Goal: Information Seeking & Learning: Get advice/opinions

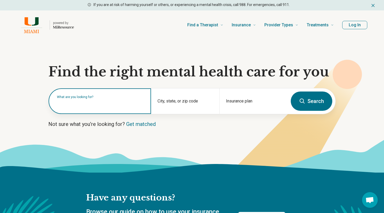
click at [135, 106] on input "text" at bounding box center [101, 104] width 88 height 6
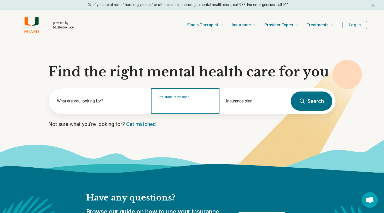
click at [190, 104] on input "City, state, or zip code" at bounding box center [184, 105] width 55 height 6
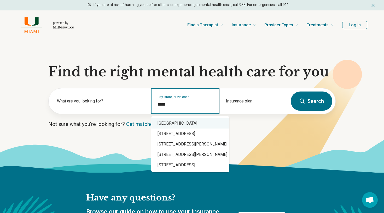
click at [216, 123] on div "Miami, FL 33143" at bounding box center [190, 123] width 78 height 10
type input "**********"
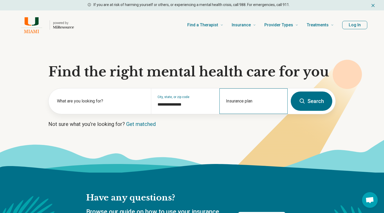
click at [253, 94] on div "Insurance plan" at bounding box center [253, 102] width 68 height 26
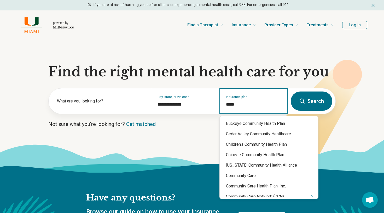
type input "******"
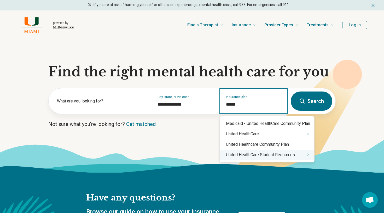
click at [281, 153] on div "United HealthCare Student Resources" at bounding box center [267, 155] width 95 height 10
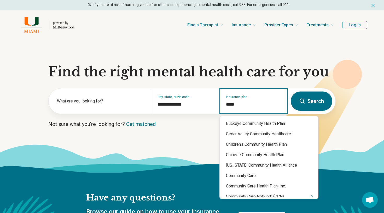
type input "******"
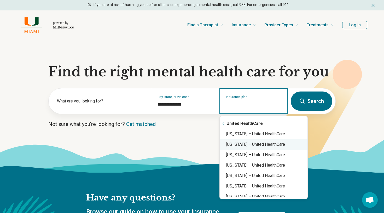
scroll to position [0, 0]
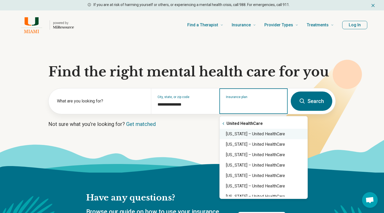
click at [267, 136] on div "Florida – United HealthCare" at bounding box center [264, 134] width 88 height 10
type input "**********"
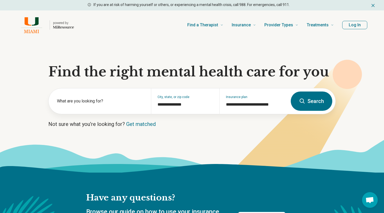
click at [309, 102] on button "Search" at bounding box center [312, 101] width 42 height 19
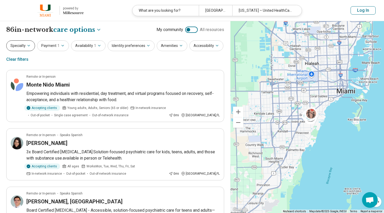
click at [27, 50] on button "Specialty" at bounding box center [20, 45] width 29 height 11
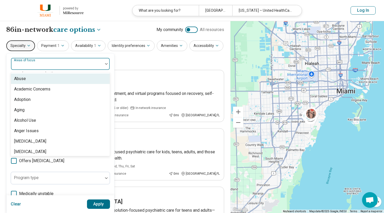
click at [27, 67] on div at bounding box center [57, 65] width 88 height 7
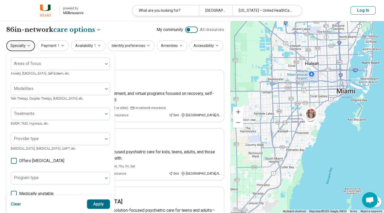
drag, startPoint x: 134, startPoint y: 49, endPoint x: 134, endPoint y: 58, distance: 9.2
click at [135, 58] on div "Specialty Areas of focus Anxiety, Depression, Self-Esteem, etc. Modalities Talk…" at bounding box center [115, 52] width 218 height 25
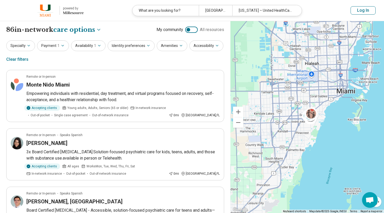
click at [134, 58] on div "Specialty Payment 1 Availability 1 Identity preferences Amenities Accessibility…" at bounding box center [115, 52] width 218 height 25
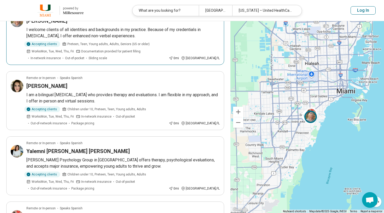
scroll to position [503, 0]
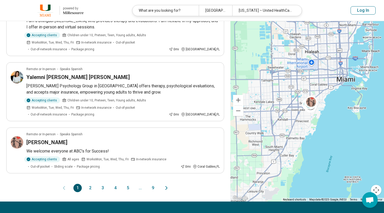
click at [89, 184] on button "2" at bounding box center [90, 188] width 8 height 8
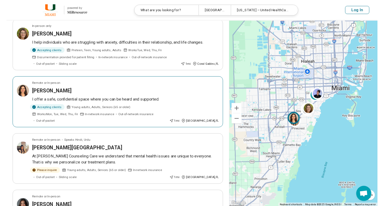
scroll to position [245, 0]
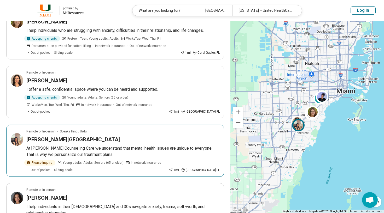
click at [80, 136] on h3 "Dr. Rachna Buxani-Mirpuri" at bounding box center [72, 139] width 93 height 7
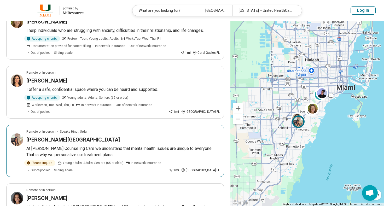
scroll to position [185, 0]
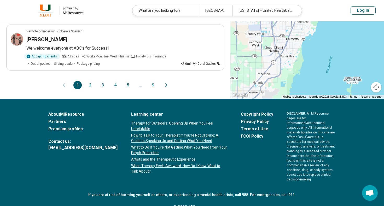
click at [89, 81] on button "2" at bounding box center [90, 85] width 8 height 8
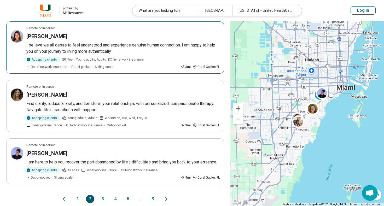
scroll to position [467, 0]
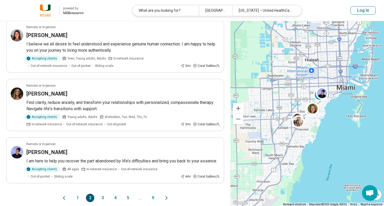
click at [101, 194] on button "3" at bounding box center [102, 198] width 8 height 8
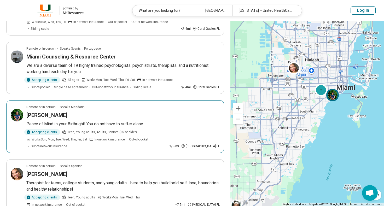
click at [80, 138] on article "Remote or In-person Speaks Mandarin Yi Duan Low Peace of Mind is your Birthrigh…" at bounding box center [115, 126] width 218 height 53
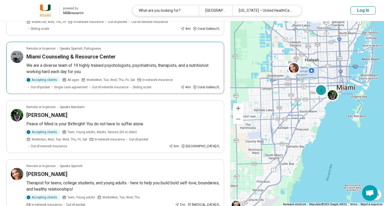
click at [69, 85] on span "Single case agreement" at bounding box center [71, 87] width 34 height 5
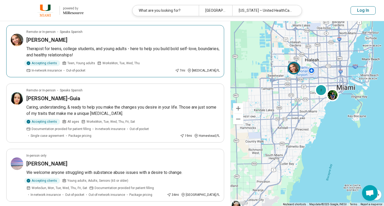
scroll to position [228, 0]
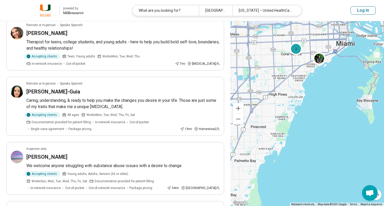
click at [331, 106] on div "2 4" at bounding box center [307, 113] width 154 height 185
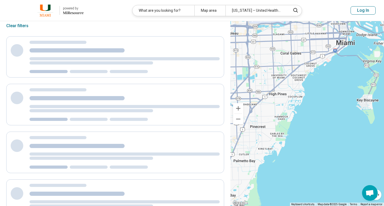
scroll to position [0, 0]
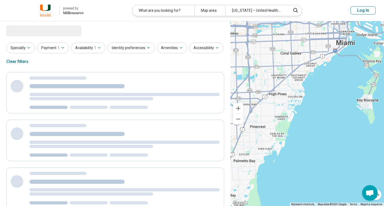
click at [331, 106] on div at bounding box center [307, 113] width 154 height 185
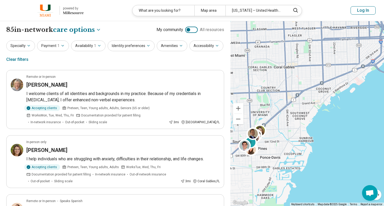
drag, startPoint x: 310, startPoint y: 80, endPoint x: 341, endPoint y: 142, distance: 69.8
click at [341, 142] on div "2" at bounding box center [307, 113] width 154 height 185
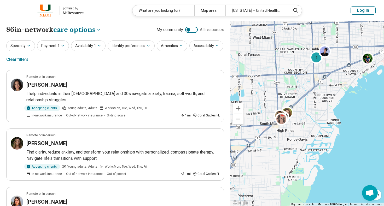
drag, startPoint x: 316, startPoint y: 132, endPoint x: 343, endPoint y: 114, distance: 32.2
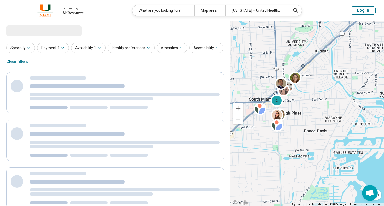
drag, startPoint x: 282, startPoint y: 115, endPoint x: 338, endPoint y: 111, distance: 56.0
click at [337, 112] on div "2" at bounding box center [307, 113] width 154 height 185
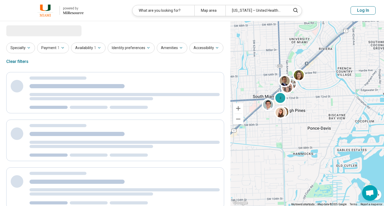
click at [289, 121] on div at bounding box center [281, 113] width 15 height 15
click at [289, 121] on div at bounding box center [307, 113] width 154 height 185
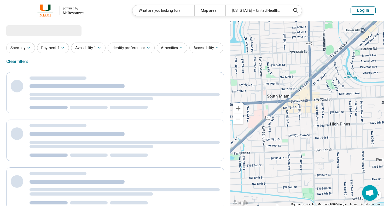
drag, startPoint x: 288, startPoint y: 118, endPoint x: 327, endPoint y: 142, distance: 46.5
click at [327, 142] on div at bounding box center [307, 113] width 154 height 185
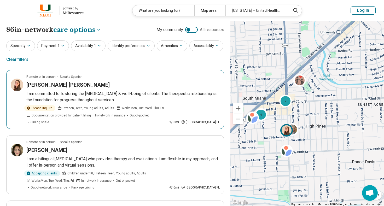
drag, startPoint x: 337, startPoint y: 145, endPoint x: 325, endPoint y: 144, distance: 12.9
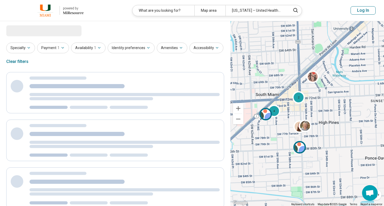
click at [297, 147] on img at bounding box center [299, 147] width 13 height 13
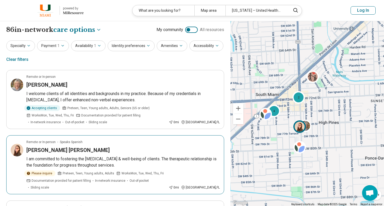
click at [299, 128] on img at bounding box center [299, 126] width 13 height 13
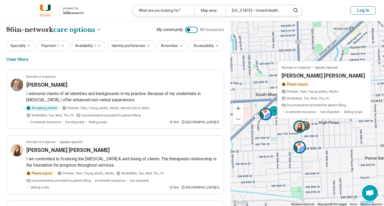
click at [299, 150] on img at bounding box center [299, 147] width 13 height 13
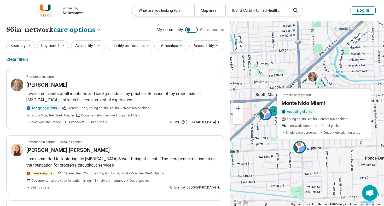
click at [268, 113] on img at bounding box center [265, 114] width 13 height 13
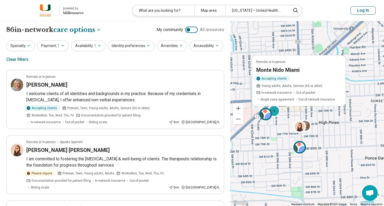
click at [274, 111] on div "Remote or In-person Monte Nido Miami Accepting clients Young adults, Adults, Se…" at bounding box center [266, 115] width 15 height 15
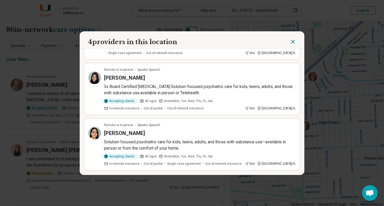
scroll to position [107, 0]
click at [295, 40] on icon "Close" at bounding box center [293, 42] width 6 height 6
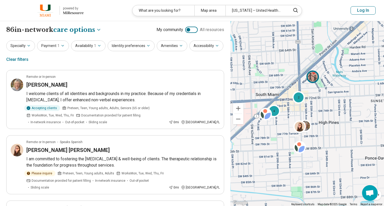
click at [313, 76] on img at bounding box center [312, 76] width 13 height 13
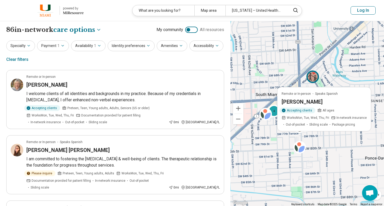
click at [272, 149] on div "2 4 Remote or In-person Speaks Spanish Aileen Valdez Accepting clients All ages…" at bounding box center [307, 113] width 154 height 185
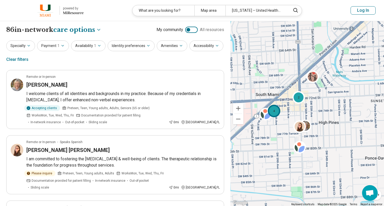
click at [277, 108] on div "4" at bounding box center [274, 110] width 13 height 13
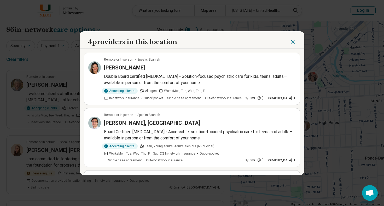
click at [345, 112] on div "4 providers in this location Remote or In-person Speaks Spanish Yusleiby Sanzo …" at bounding box center [192, 103] width 384 height 206
click at [291, 42] on icon "Close" at bounding box center [293, 42] width 6 height 6
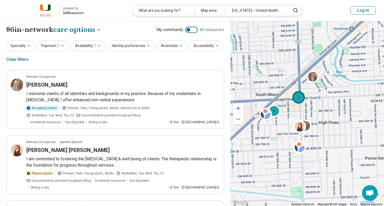
click at [297, 95] on div "2" at bounding box center [298, 97] width 13 height 13
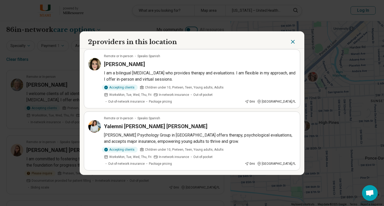
scroll to position [3, 0]
click at [292, 44] on icon "Close" at bounding box center [293, 42] width 6 height 6
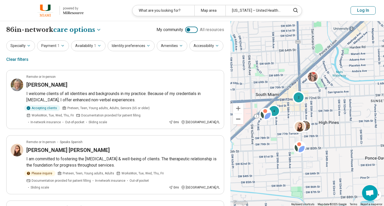
click at [238, 118] on button "Zoom out" at bounding box center [238, 119] width 10 height 10
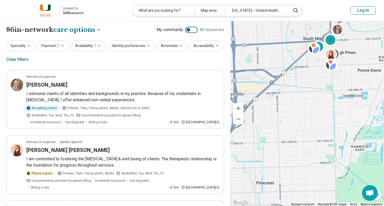
drag, startPoint x: 253, startPoint y: 143, endPoint x: 280, endPoint y: 77, distance: 71.8
click at [280, 77] on div "2 4" at bounding box center [307, 113] width 154 height 185
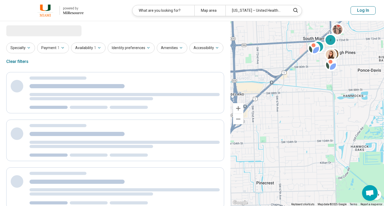
select select "***"
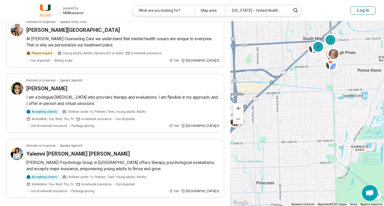
scroll to position [562, 0]
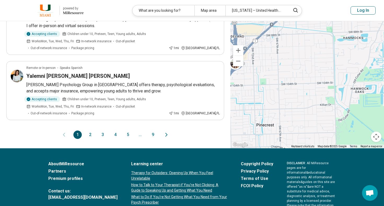
click at [118, 131] on button "4" at bounding box center [115, 135] width 8 height 8
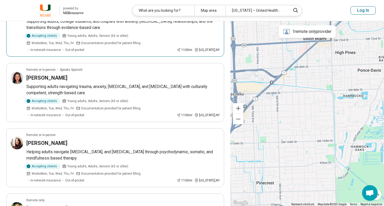
scroll to position [495, 0]
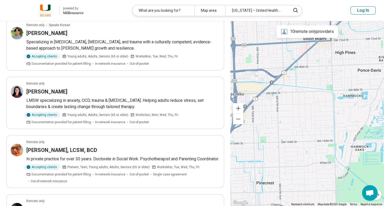
scroll to position [198, 0]
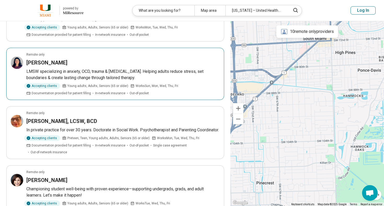
click at [91, 73] on p "LMSW specializing in anxiety, OCD, trauma & mood disorders. Helping adults redu…" at bounding box center [122, 74] width 193 height 13
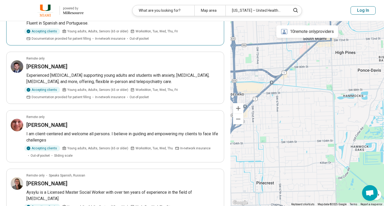
scroll to position [548, 0]
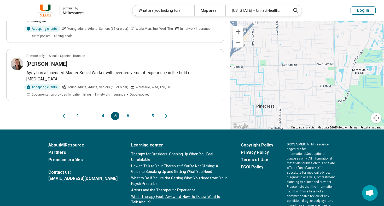
click at [125, 120] on button "6" at bounding box center [128, 116] width 8 height 8
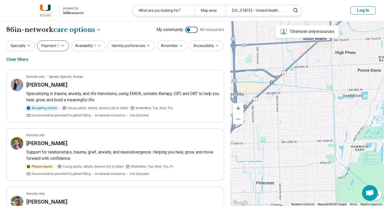
scroll to position [0, 0]
click at [19, 45] on button "Specialty" at bounding box center [20, 45] width 29 height 11
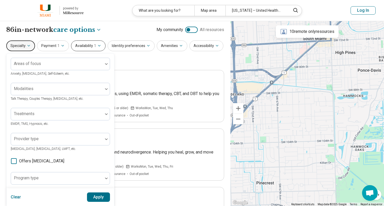
click at [79, 45] on button "Availability 1" at bounding box center [88, 45] width 34 height 11
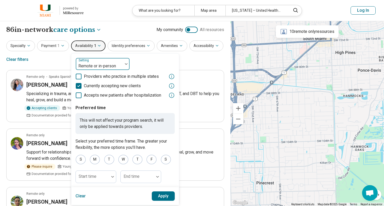
click at [94, 65] on div "Remote or in-person" at bounding box center [99, 66] width 42 height 6
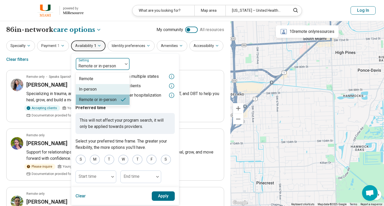
click at [90, 89] on div "In-person" at bounding box center [88, 89] width 18 height 6
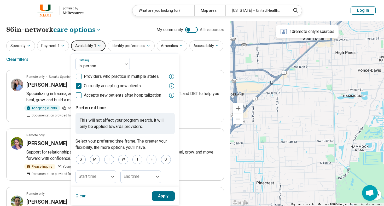
click at [166, 195] on button "Apply" at bounding box center [163, 195] width 23 height 9
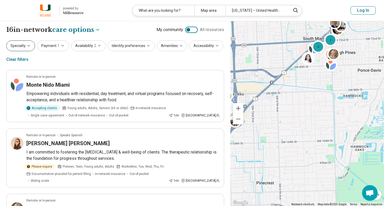
click at [31, 49] on button "Specialty" at bounding box center [20, 45] width 29 height 11
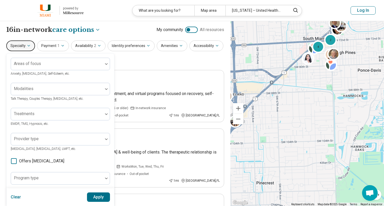
click at [141, 65] on div "Specialty Areas of focus Anxiety, Depression, Self-Esteem, etc. Modalities Talk…" at bounding box center [115, 52] width 218 height 25
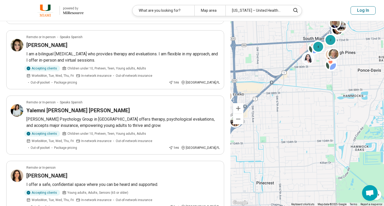
scroll to position [231, 0]
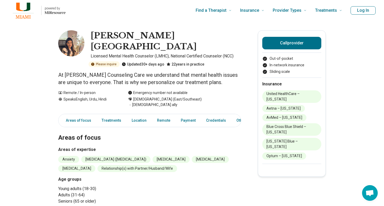
click at [97, 35] on h1 "[PERSON_NAME][GEOGRAPHIC_DATA]" at bounding box center [166, 41] width 150 height 22
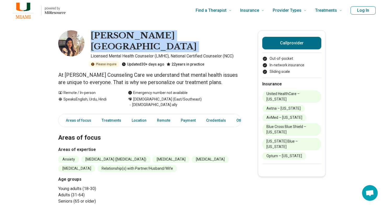
click at [97, 35] on h1 "Dr. Rachna Buxani-Mirpuri" at bounding box center [166, 41] width 150 height 22
copy h1 "Dr. Rachna Buxani-Mirpuri"
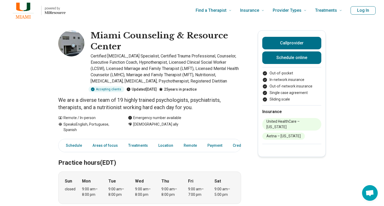
click at [112, 102] on p "We are a diverse team of 19 highly trained psychologists, psychiatrists, therap…" at bounding box center [149, 103] width 183 height 15
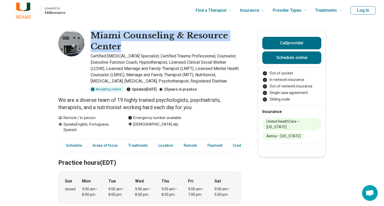
drag, startPoint x: 124, startPoint y: 47, endPoint x: 92, endPoint y: 34, distance: 34.3
click at [92, 34] on h1 "Miami Counseling & Resource Center" at bounding box center [166, 41] width 150 height 22
copy h1 "Miami Counseling & Resource Center"
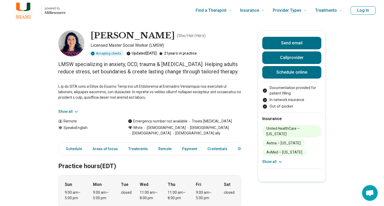
click at [67, 112] on button "Show all" at bounding box center [68, 111] width 21 height 5
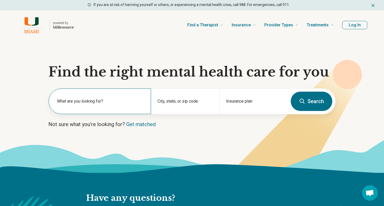
click at [77, 104] on label "What are you looking for?" at bounding box center [101, 101] width 88 height 6
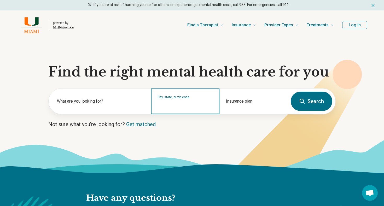
click at [167, 105] on input "City, state, or zip code" at bounding box center [184, 105] width 55 height 6
type input "*"
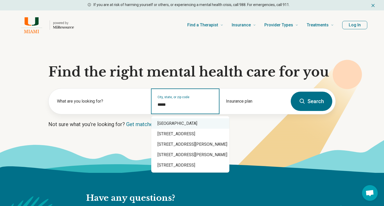
click at [179, 121] on div "Miami, FL 33143" at bounding box center [190, 123] width 78 height 10
type input "**********"
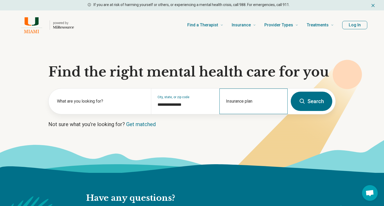
click at [239, 98] on div "Insurance plan" at bounding box center [253, 102] width 68 height 26
type input "*"
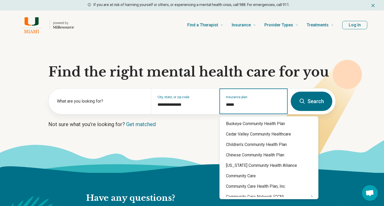
type input "******"
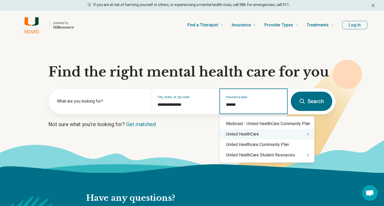
click at [241, 133] on div "United HealthCare" at bounding box center [267, 134] width 95 height 10
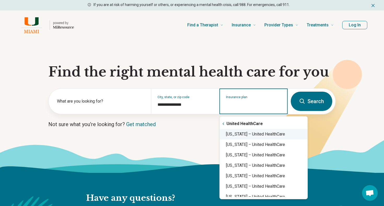
click at [243, 134] on div "Florida – United HealthCare" at bounding box center [264, 134] width 88 height 10
type input "**********"
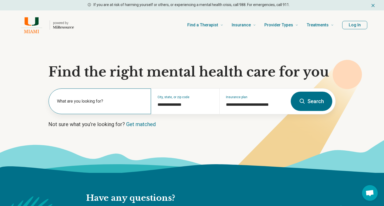
click at [126, 102] on label "What are you looking for?" at bounding box center [101, 101] width 88 height 6
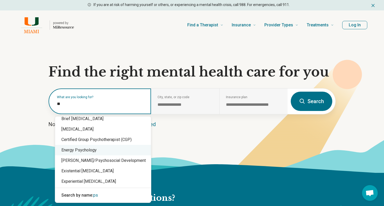
scroll to position [5, 0]
type input "*"
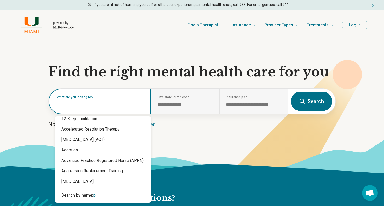
scroll to position [0, 0]
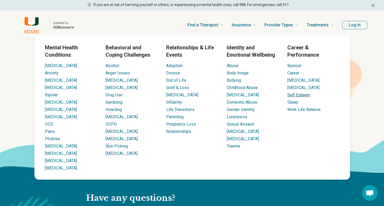
click at [303, 95] on link "Self Esteem" at bounding box center [298, 94] width 23 height 5
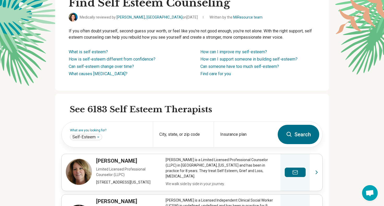
scroll to position [73, 0]
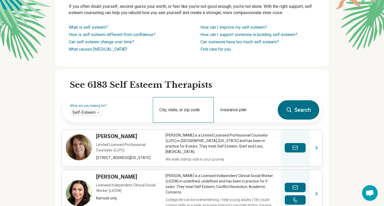
click at [186, 109] on div "City, state, or zip code" at bounding box center [183, 110] width 61 height 26
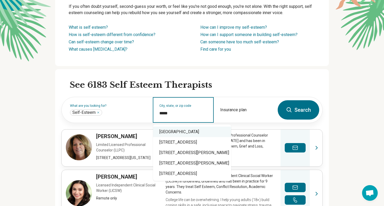
click at [190, 130] on div "Miami, FL 33143" at bounding box center [192, 132] width 78 height 10
type input "**********"
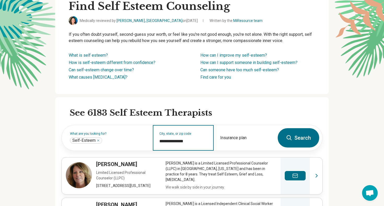
scroll to position [80, 0]
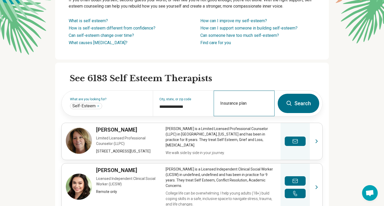
click at [254, 103] on div "Insurance plan" at bounding box center [244, 104] width 61 height 26
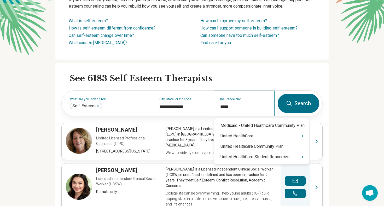
type input "******"
click at [246, 135] on div "United HealthCare" at bounding box center [261, 136] width 95 height 10
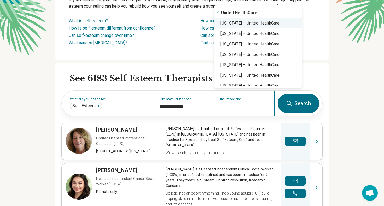
click at [252, 25] on div "Florida – United HealthCare" at bounding box center [258, 23] width 88 height 10
type input "**********"
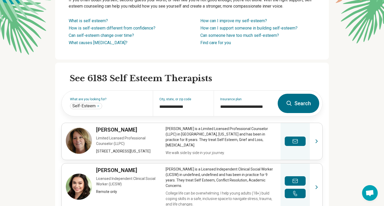
click at [292, 102] on button "Search" at bounding box center [299, 103] width 42 height 19
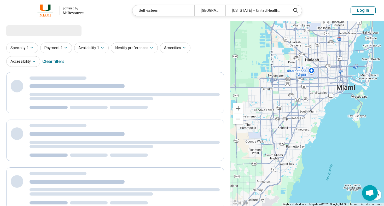
select select "***"
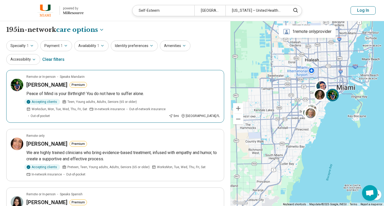
click at [89, 82] on div "Yi Duan Low Premium" at bounding box center [122, 84] width 193 height 7
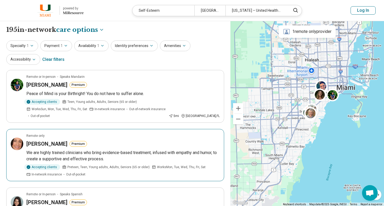
click at [119, 150] on p "We are highly trained clinicians who bring evidence-based treatment, infused wi…" at bounding box center [122, 156] width 193 height 13
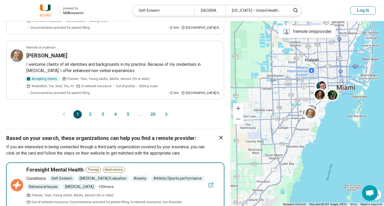
scroll to position [519, 0]
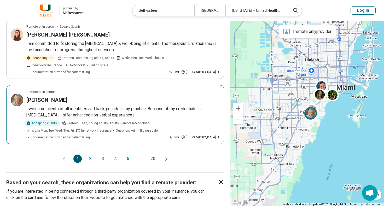
click at [139, 85] on article "Remote or In-person Billie Bivins I welcome clients of all identities and backg…" at bounding box center [115, 114] width 218 height 59
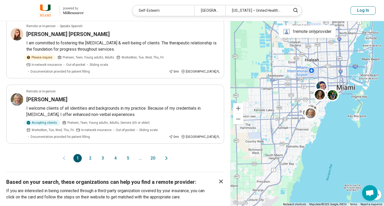
click at [89, 154] on button "2" at bounding box center [90, 158] width 8 height 8
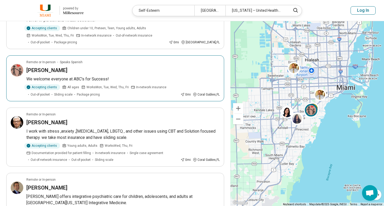
scroll to position [144, 0]
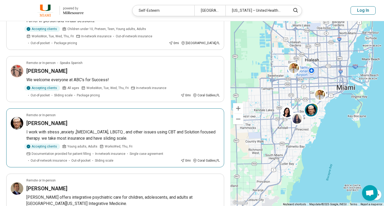
click at [171, 127] on article "Remote or In-person Thomas Nahrstedt I work with stress ,anxiety ,depression, L…" at bounding box center [115, 137] width 218 height 59
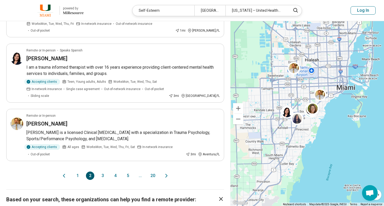
scroll to position [517, 0]
click at [102, 171] on button "3" at bounding box center [102, 175] width 8 height 8
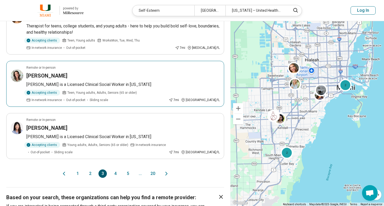
scroll to position [503, 0]
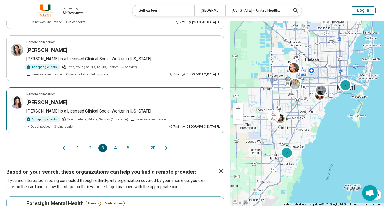
click at [56, 101] on h3 "Laura Hutchison" at bounding box center [46, 102] width 41 height 7
click at [162, 1] on header "powered by Miresource logo Self-Esteem Miami, FL 33143 Florida – United HealthC…" at bounding box center [192, 10] width 384 height 21
click at [118, 146] on button "4" at bounding box center [115, 148] width 8 height 8
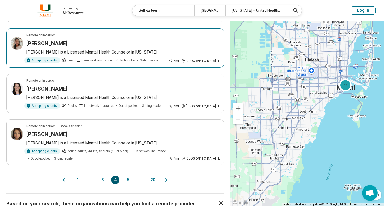
scroll to position [465, 0]
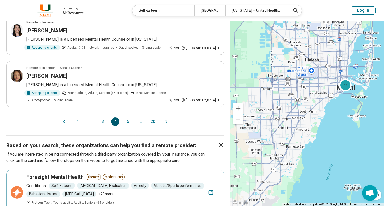
click at [126, 121] on button "5" at bounding box center [128, 122] width 8 height 8
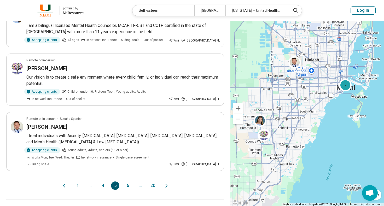
scroll to position [436, 0]
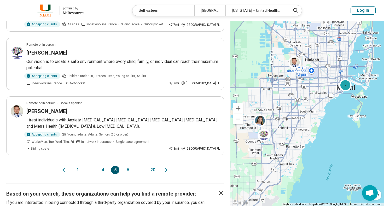
click at [128, 166] on button "6" at bounding box center [128, 170] width 8 height 8
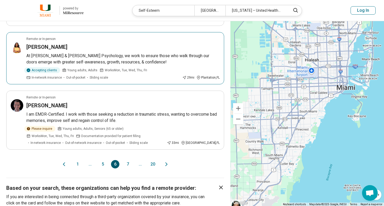
scroll to position [544, 0]
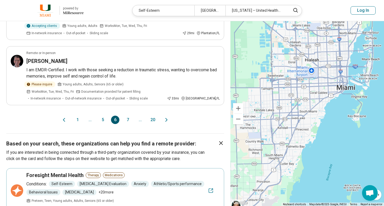
click at [128, 119] on button "7" at bounding box center [128, 120] width 8 height 8
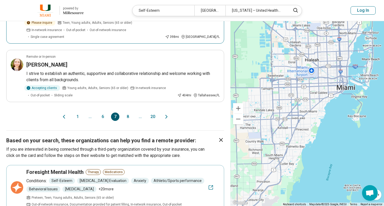
scroll to position [633, 0]
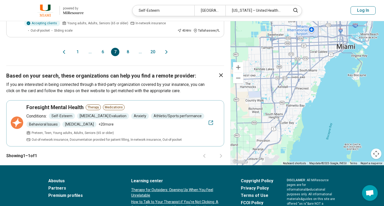
click at [127, 48] on button "8" at bounding box center [128, 52] width 8 height 8
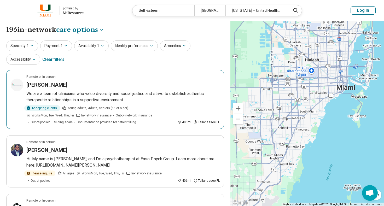
scroll to position [0, 0]
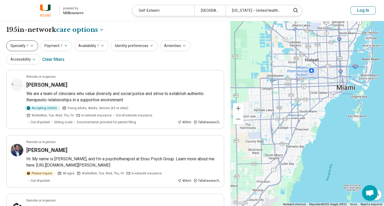
click at [23, 43] on button "Specialty 1" at bounding box center [22, 45] width 32 height 11
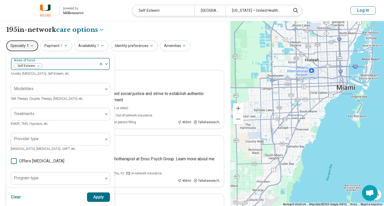
click at [40, 66] on div "Remove [object Object]" at bounding box center [37, 66] width 6 height 6
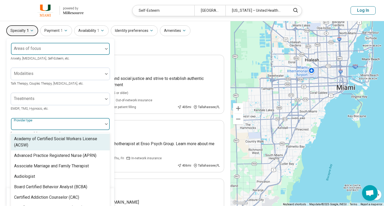
click at [51, 130] on div at bounding box center [57, 125] width 88 height 7
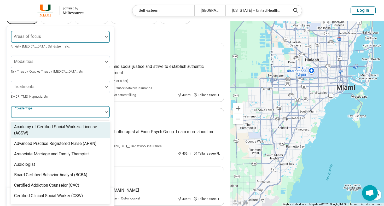
scroll to position [27, 0]
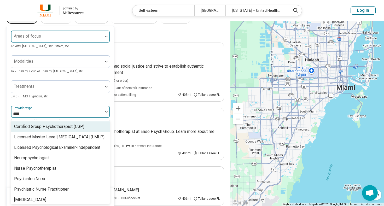
type input "*****"
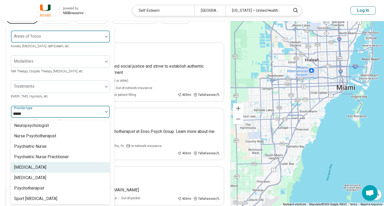
scroll to position [33, 0]
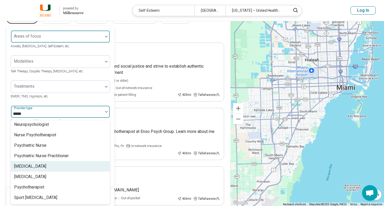
click at [64, 164] on div "[MEDICAL_DATA]" at bounding box center [60, 166] width 99 height 10
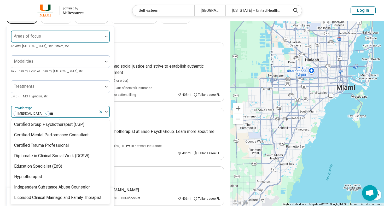
scroll to position [23, 0]
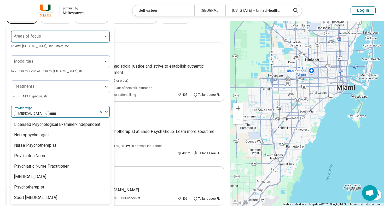
type input "*****"
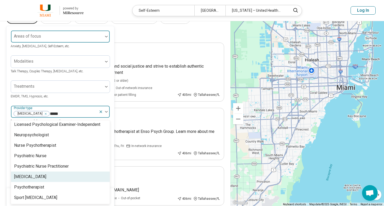
click at [39, 180] on div "Psychologist" at bounding box center [60, 177] width 99 height 10
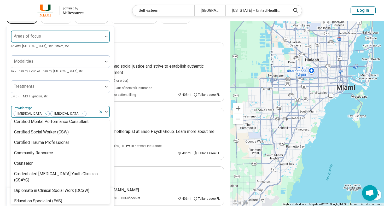
scroll to position [157, 0]
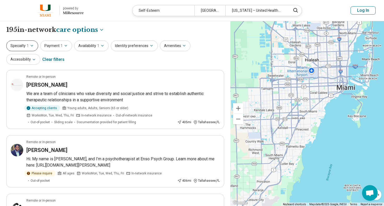
scroll to position [0, 0]
click at [29, 41] on button "Specialty 1" at bounding box center [22, 45] width 32 height 11
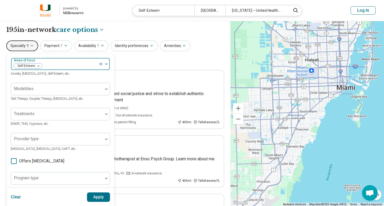
click at [39, 68] on div "Remove [object Object]" at bounding box center [37, 66] width 6 height 6
click at [34, 139] on div "Areas of focus Anxiety, Depression, Self-Esteem, etc. Modalities Talk Therapy, …" at bounding box center [60, 160] width 99 height 204
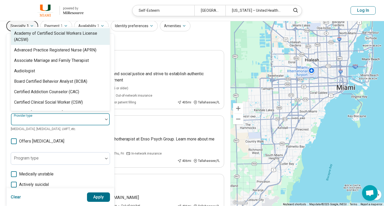
scroll to position [27, 0]
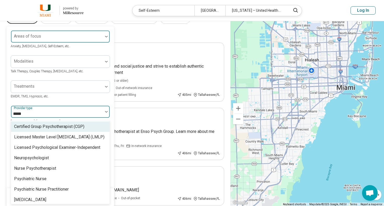
type input "******"
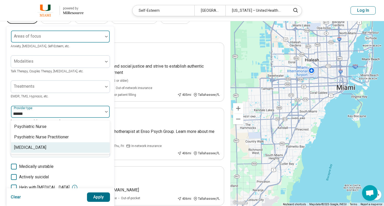
click at [39, 150] on div "[MEDICAL_DATA]" at bounding box center [60, 147] width 99 height 10
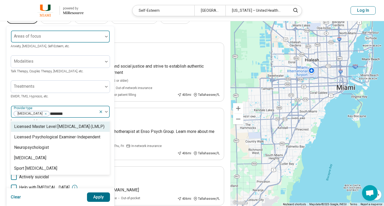
type input "*********"
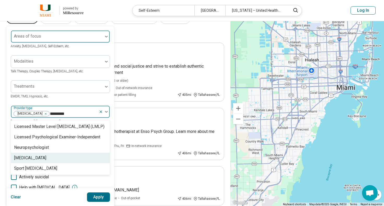
click at [54, 155] on div "Psychologist" at bounding box center [60, 158] width 99 height 10
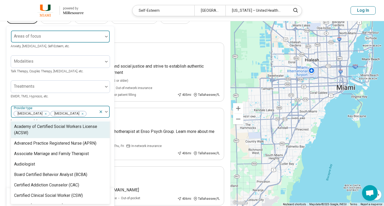
click at [92, 97] on div "Treatments EMDR, TMS, Hypnosis, etc." at bounding box center [60, 89] width 99 height 19
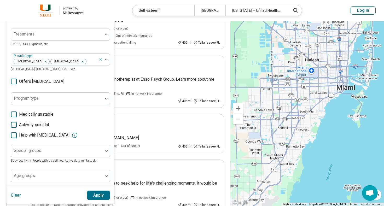
click at [93, 195] on button "Apply" at bounding box center [98, 195] width 23 height 9
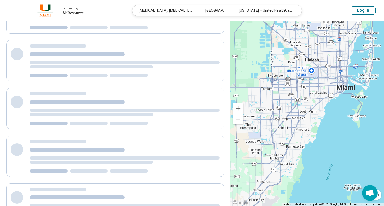
scroll to position [26, 0]
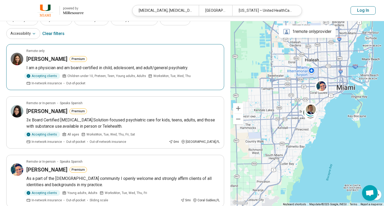
click at [25, 47] on article "Remote only Mia Bell Premium I am a physician and am board-certified in child, …" at bounding box center [115, 67] width 218 height 46
click at [31, 46] on article "Remote only Mia Bell Premium I am a physician and am board-certified in child, …" at bounding box center [115, 67] width 218 height 46
click at [11, 44] on article "Remote only Mia Bell Premium I am a physician and am board-certified in child, …" at bounding box center [115, 67] width 218 height 46
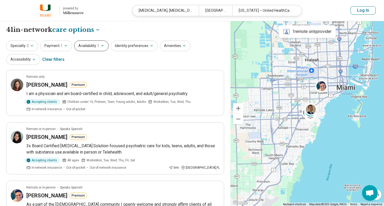
click at [86, 50] on button "Availability 1" at bounding box center [91, 45] width 34 height 11
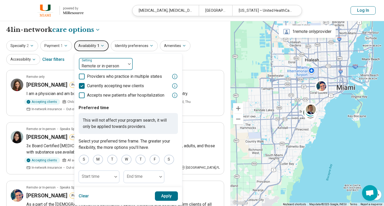
click at [109, 64] on div "Remote or in-person" at bounding box center [102, 66] width 42 height 6
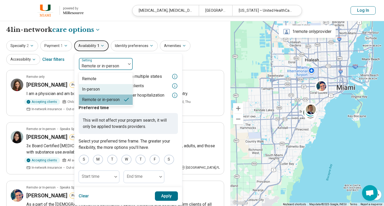
click at [98, 88] on div "In-person" at bounding box center [91, 89] width 18 height 6
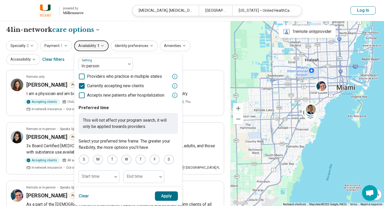
click at [166, 194] on button "Apply" at bounding box center [166, 195] width 23 height 9
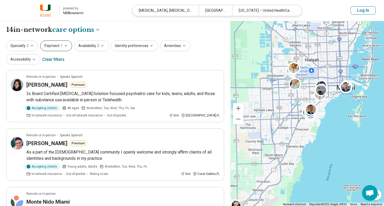
click at [61, 45] on span "1" at bounding box center [62, 45] width 2 height 5
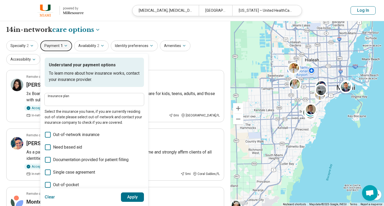
type input "**********"
click at [172, 61] on div "**********" at bounding box center [115, 52] width 218 height 25
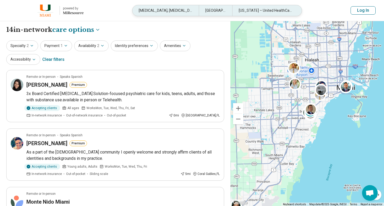
click at [210, 13] on div "Miami, FL 33143" at bounding box center [215, 10] width 33 height 11
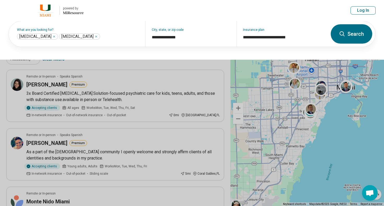
click at [187, 62] on button at bounding box center [192, 103] width 384 height 206
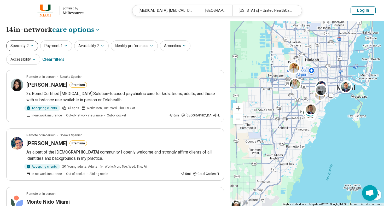
click at [27, 48] on span "2" at bounding box center [28, 45] width 2 height 5
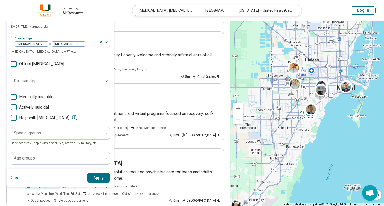
scroll to position [102, 0]
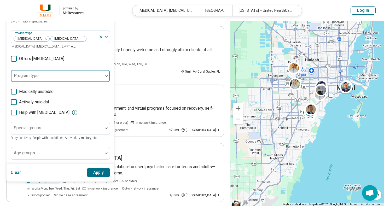
click at [52, 78] on div at bounding box center [57, 77] width 88 height 7
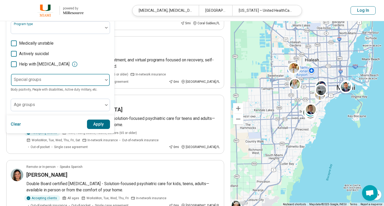
scroll to position [176, 0]
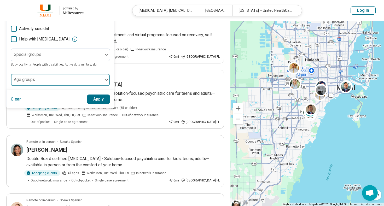
click at [44, 84] on div at bounding box center [57, 81] width 88 height 7
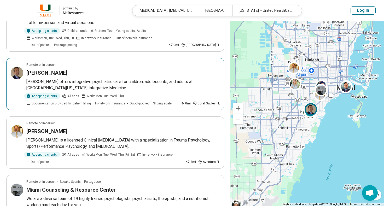
scroll to position [610, 0]
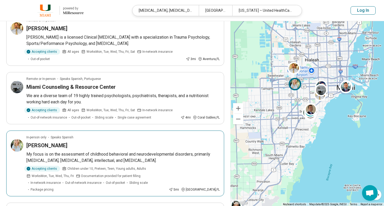
click at [65, 142] on div "Grettel Martinez" at bounding box center [122, 145] width 193 height 7
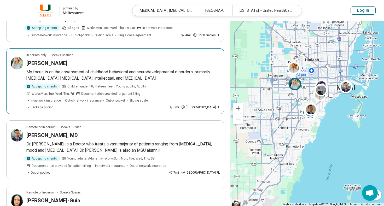
scroll to position [703, 0]
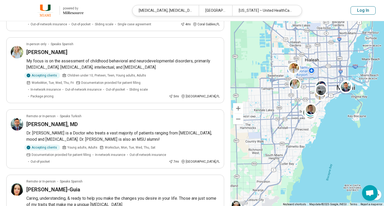
click at [48, 16] on img at bounding box center [45, 10] width 22 height 13
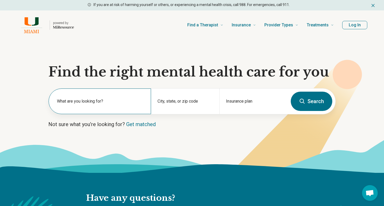
click at [91, 101] on label "What are you looking for?" at bounding box center [101, 101] width 88 height 6
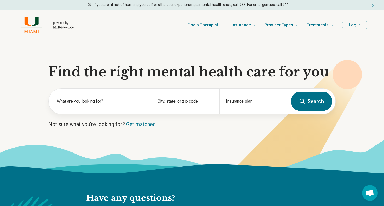
click at [195, 93] on div "City, state, or zip code" at bounding box center [185, 102] width 68 height 26
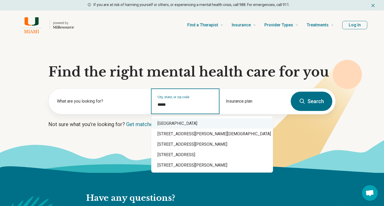
click at [196, 124] on div "Coconut Grove, FL 33146" at bounding box center [212, 123] width 122 height 10
type input "**********"
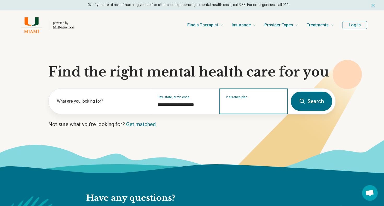
drag, startPoint x: 263, startPoint y: 104, endPoint x: 268, endPoint y: 100, distance: 6.0
click at [263, 104] on input "Insurance plan" at bounding box center [253, 105] width 55 height 6
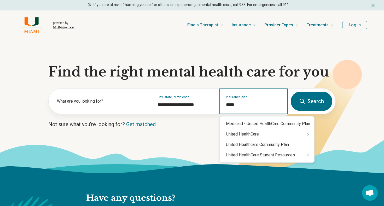
type input "******"
click at [267, 134] on div "United HealthCare" at bounding box center [267, 134] width 95 height 10
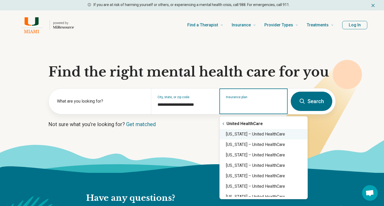
click at [243, 135] on div "Florida – United HealthCare" at bounding box center [264, 134] width 88 height 10
type input "**********"
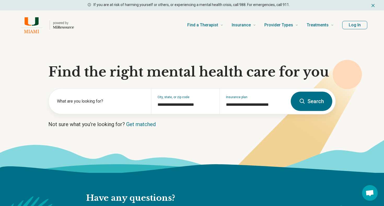
click at [309, 99] on button "Search" at bounding box center [312, 101] width 42 height 19
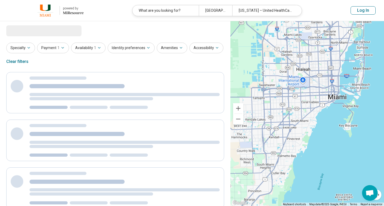
select select "***"
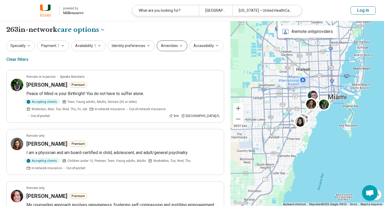
click at [162, 48] on button "Amenities" at bounding box center [172, 45] width 31 height 11
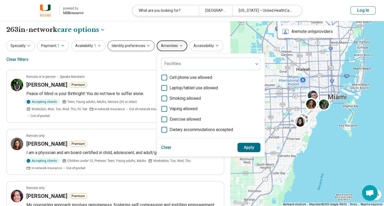
click at [137, 49] on button "Identity preferences" at bounding box center [131, 45] width 47 height 11
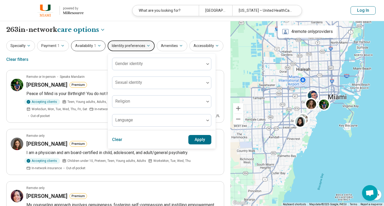
click at [87, 42] on button "Availability 1" at bounding box center [88, 45] width 34 height 11
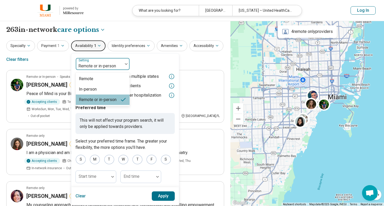
click at [87, 66] on div "Remote or in-person" at bounding box center [99, 66] width 42 height 6
click at [91, 88] on div "In-person" at bounding box center [88, 89] width 18 height 6
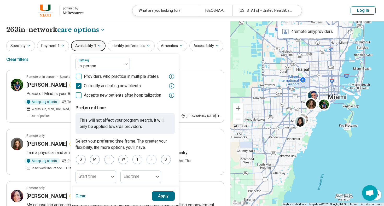
click at [167, 196] on button "Apply" at bounding box center [163, 195] width 23 height 9
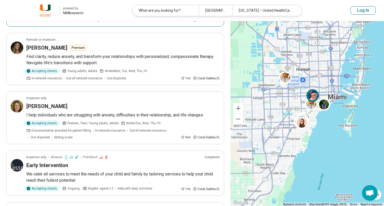
scroll to position [337, 0]
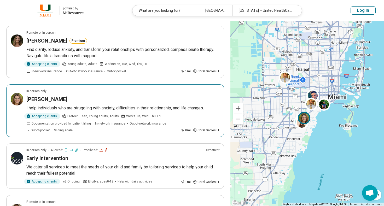
click at [126, 84] on article "In-person only Elise Suna I help individuals who are struggling with anxiety, d…" at bounding box center [115, 110] width 218 height 53
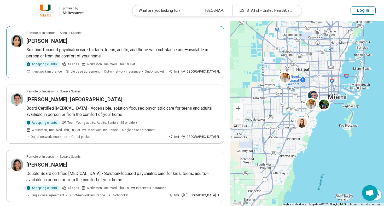
scroll to position [1141, 0]
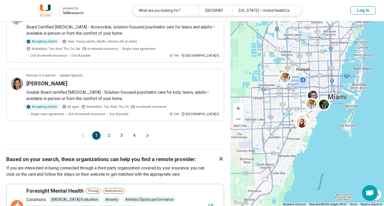
click at [106, 131] on button "2" at bounding box center [109, 135] width 8 height 8
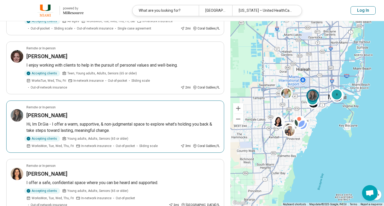
scroll to position [198, 0]
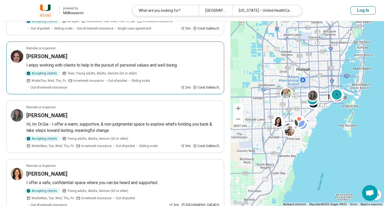
click at [108, 65] on p "I enjoy working with clients to help in the pursuit of personal values and well…" at bounding box center [122, 65] width 193 height 6
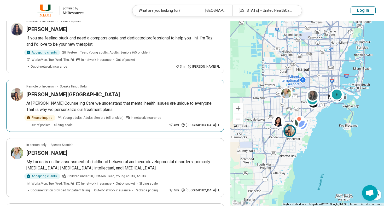
scroll to position [486, 0]
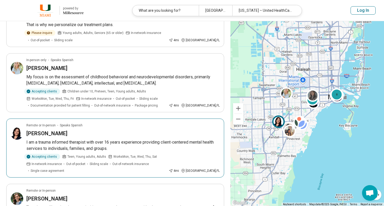
click at [117, 139] on p "I am a trauma informed therapist with over 16 years experience providing client…" at bounding box center [122, 145] width 193 height 13
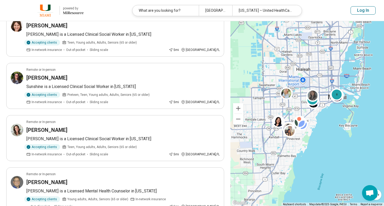
scroll to position [1011, 0]
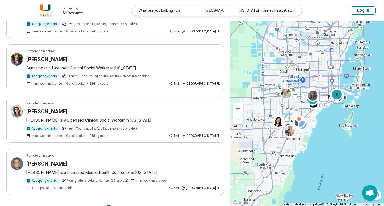
click at [122, 205] on button "3" at bounding box center [121, 209] width 8 height 8
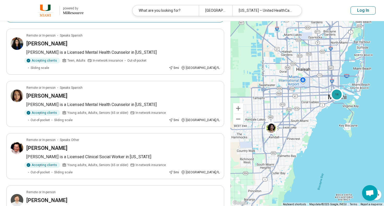
scroll to position [521, 0]
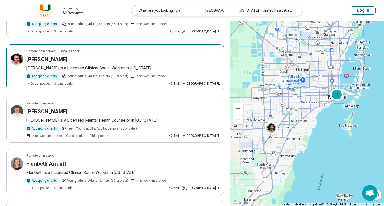
click at [103, 56] on div "Christine Swiersz" at bounding box center [122, 59] width 193 height 7
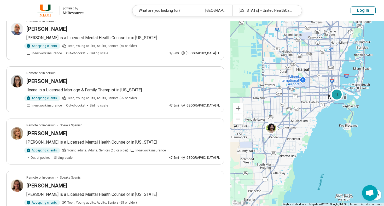
scroll to position [761, 0]
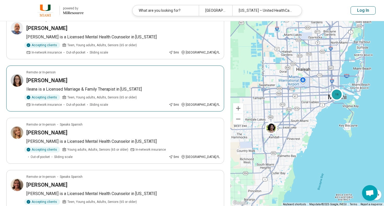
click at [114, 77] on div "Ileana Oxley" at bounding box center [122, 80] width 193 height 7
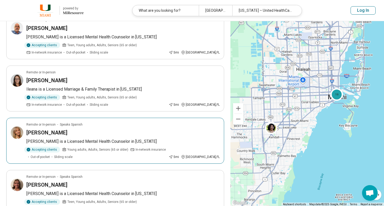
click at [98, 122] on div "Remote or In-person Speaks Spanish" at bounding box center [122, 124] width 193 height 5
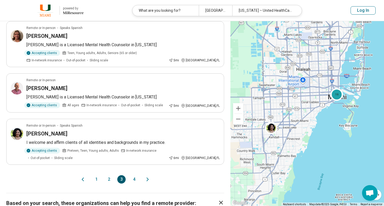
scroll to position [911, 0]
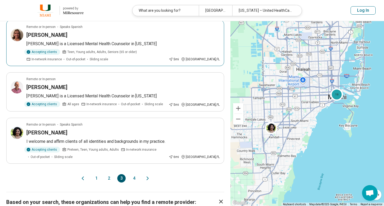
click at [124, 50] on span "Teen, Young adults, Adults, Seniors (65 or older)" at bounding box center [101, 52] width 69 height 5
click at [133, 174] on button "4" at bounding box center [134, 178] width 8 height 8
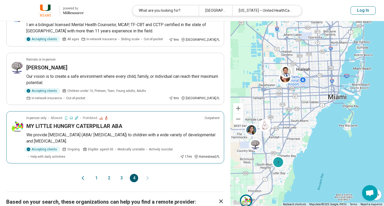
scroll to position [372, 0]
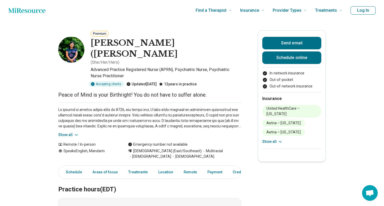
click at [68, 132] on button "Show all" at bounding box center [68, 134] width 21 height 5
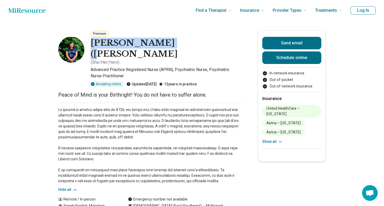
drag, startPoint x: 92, startPoint y: 43, endPoint x: 165, endPoint y: 43, distance: 72.6
click at [165, 43] on h1 "Yi Duan (Yi) Low" at bounding box center [166, 49] width 150 height 22
copy h1 "Yi Duan (Yi) Low"
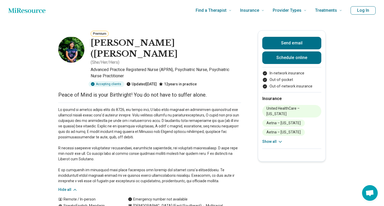
click at [237, 0] on nav "Find a Therapist Mental Health Conditions ADHD Anxiety Anorexia Autism Bipolar …" at bounding box center [269, 10] width 146 height 21
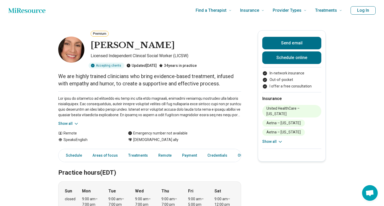
click at [68, 122] on button "Show all" at bounding box center [68, 123] width 21 height 5
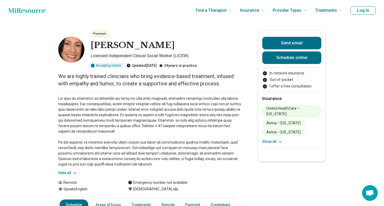
click at [103, 44] on h1 "[PERSON_NAME]" at bounding box center [133, 45] width 84 height 11
copy h1 "[PERSON_NAME]"
click at [197, 136] on p at bounding box center [149, 131] width 183 height 71
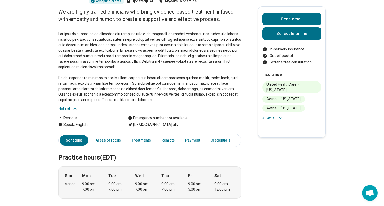
scroll to position [99, 0]
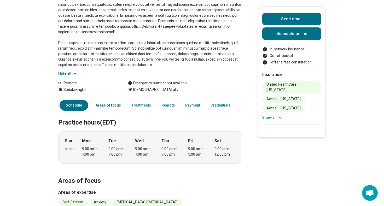
click at [105, 107] on link "Areas of focus" at bounding box center [108, 105] width 32 height 11
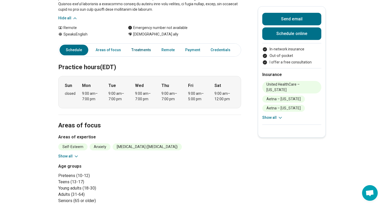
click at [138, 53] on link "Treatments" at bounding box center [141, 50] width 26 height 11
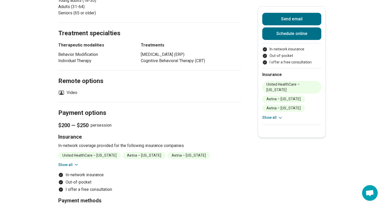
scroll to position [200, 0]
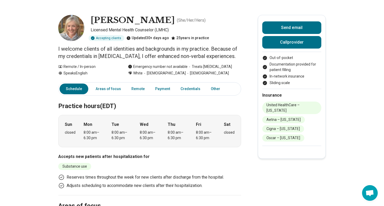
scroll to position [4, 0]
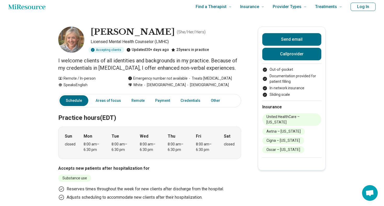
click at [125, 30] on h1 "Billie Bivins" at bounding box center [133, 32] width 84 height 11
click at [115, 30] on h1 "Billie Bivins" at bounding box center [133, 32] width 84 height 11
click at [116, 31] on h1 "Billie Bivins" at bounding box center [133, 32] width 84 height 11
click at [115, 31] on h1 "Billie Bivins" at bounding box center [133, 32] width 84 height 11
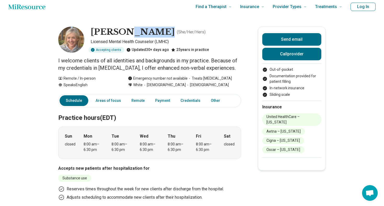
click at [115, 31] on h1 "Billie Bivins" at bounding box center [133, 32] width 84 height 11
copy h1 "Billie Bivins"
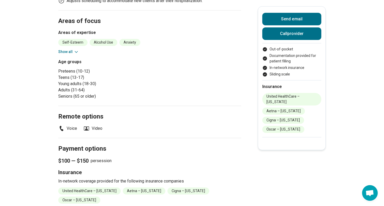
scroll to position [276, 0]
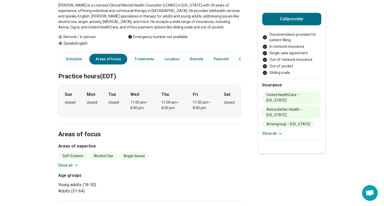
scroll to position [20, 0]
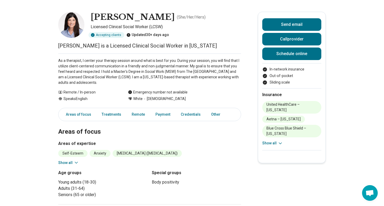
scroll to position [99, 0]
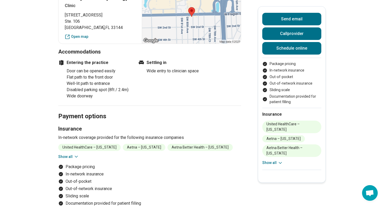
scroll to position [442, 0]
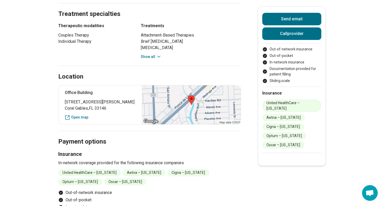
scroll to position [255, 0]
click at [119, 111] on div "Office Building [STREET_ADDRESS][PERSON_NAME] Open map" at bounding box center [149, 104] width 183 height 39
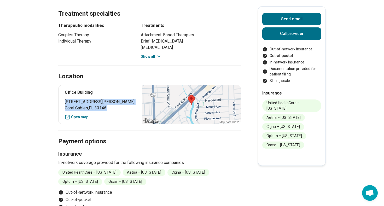
drag, startPoint x: 119, startPoint y: 113, endPoint x: 63, endPoint y: 100, distance: 57.4
click at [62, 100] on div "Office Building 1390 South Dixie Highway Coral Gables , FL 33146 Open map" at bounding box center [149, 104] width 183 height 39
copy div "1390 South Dixie Highway Coral Gables , FL 33146"
click at [113, 48] on div "Therapeutic modalities Couples Therapy Individual Therapy" at bounding box center [94, 40] width 73 height 37
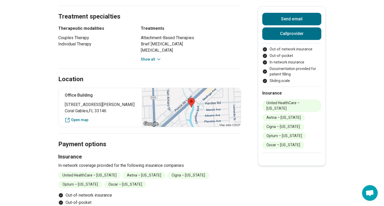
scroll to position [253, 0]
click at [147, 58] on button "Show all" at bounding box center [151, 59] width 21 height 5
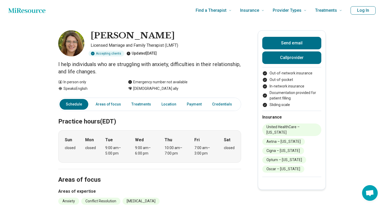
scroll to position [0, 0]
click at [102, 37] on h1 "Elise Suna" at bounding box center [133, 35] width 84 height 11
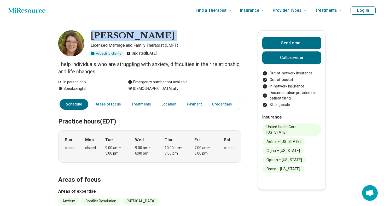
click at [102, 37] on h1 "Elise Suna" at bounding box center [133, 35] width 84 height 11
copy h1 "Elise Suna"
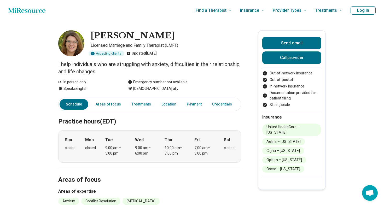
click at [107, 35] on h1 "Elise Suna" at bounding box center [133, 35] width 84 height 11
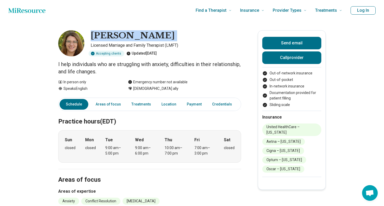
click at [107, 35] on h1 "Elise Suna" at bounding box center [133, 35] width 84 height 11
copy h1 "Elise Suna"
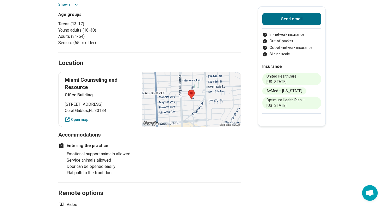
scroll to position [212, 0]
drag, startPoint x: 112, startPoint y: 107, endPoint x: 61, endPoint y: 99, distance: 50.9
click at [61, 99] on div "Miami Counseling and Resource Office Building [STREET_ADDRESS] Open map" at bounding box center [149, 99] width 183 height 55
copy p "[STREET_ADDRESS]"
click at [178, 139] on div "Entering the practice Emotional support animals allowed Service animals allowed…" at bounding box center [136, 157] width 156 height 38
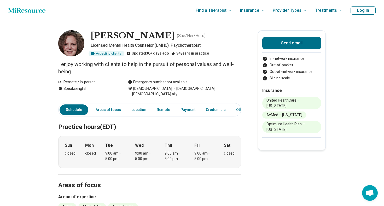
scroll to position [3, 0]
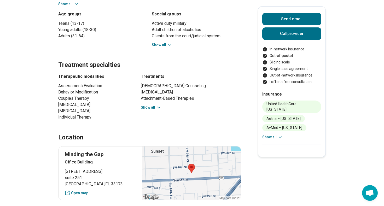
scroll to position [364, 0]
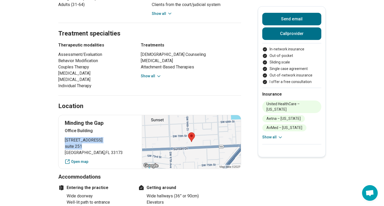
drag, startPoint x: 99, startPoint y: 136, endPoint x: 64, endPoint y: 128, distance: 36.1
click at [64, 128] on div "Minding the [GEOGRAPHIC_DATA] [STREET_ADDRESS] Open map" at bounding box center [149, 142] width 183 height 54
copy p "[STREET_ADDRESS]"
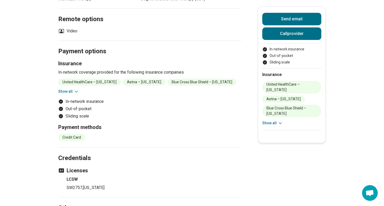
scroll to position [280, 0]
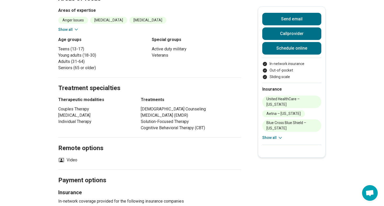
scroll to position [297, 0]
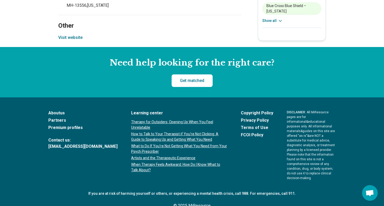
scroll to position [463, 0]
